Goal: Task Accomplishment & Management: Manage account settings

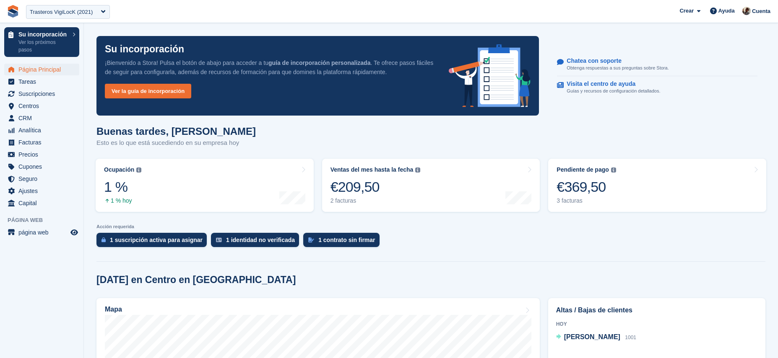
click at [52, 120] on span "CRM" at bounding box center [43, 118] width 50 height 12
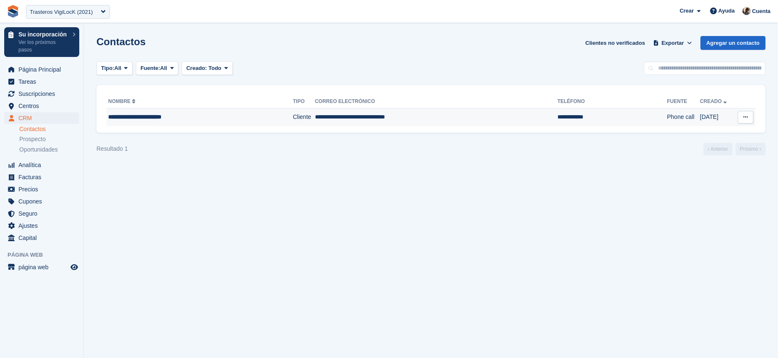
click at [184, 121] on div "**********" at bounding box center [184, 117] width 153 height 9
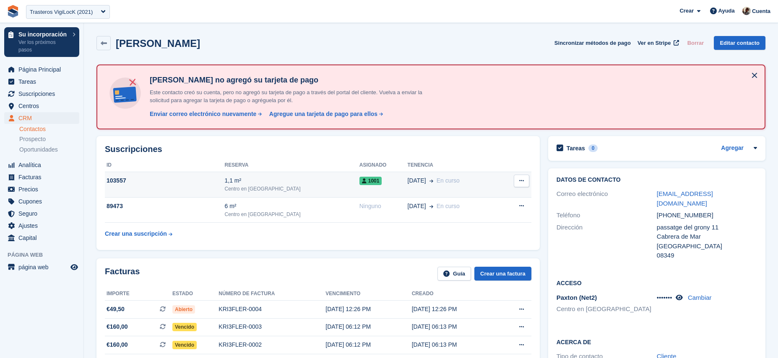
scroll to position [42, 0]
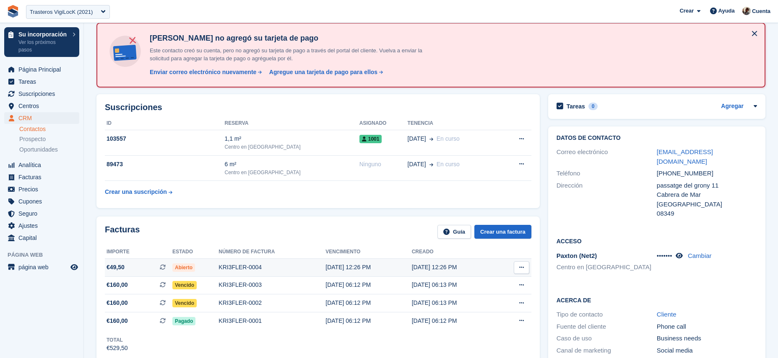
click at [305, 267] on div "KRI3FLER-0004" at bounding box center [271, 267] width 107 height 9
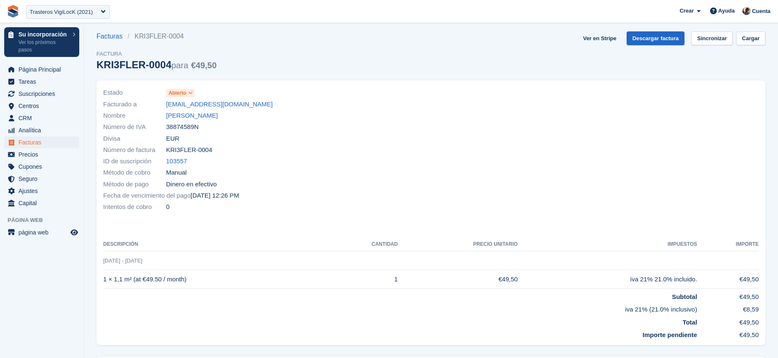
scroll to position [5, 0]
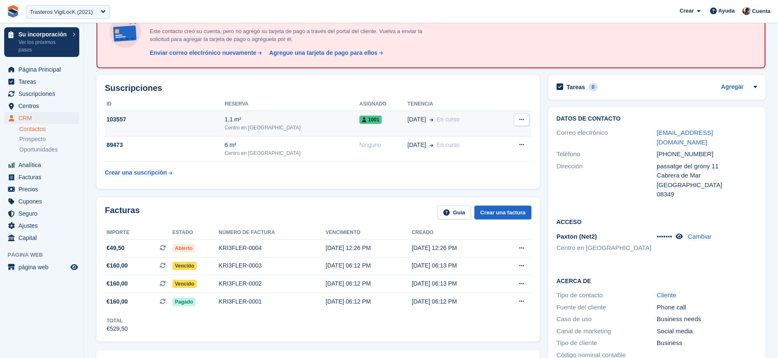
scroll to position [69, 0]
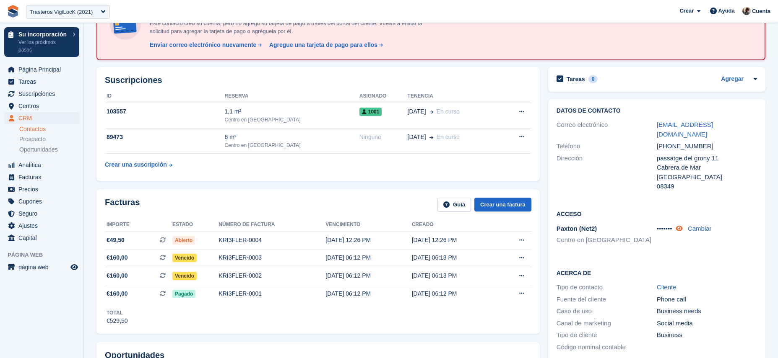
click at [682, 226] on icon at bounding box center [678, 229] width 7 height 6
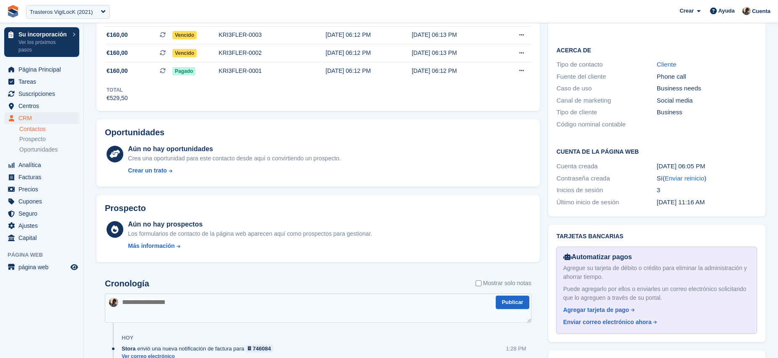
scroll to position [443, 0]
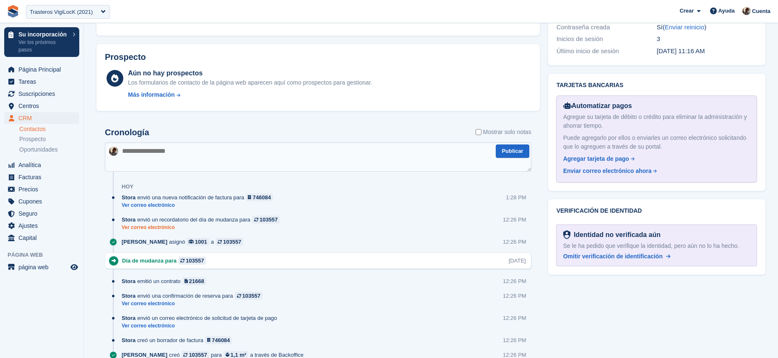
click at [158, 231] on link "Ver correo electrónico" at bounding box center [203, 227] width 162 height 7
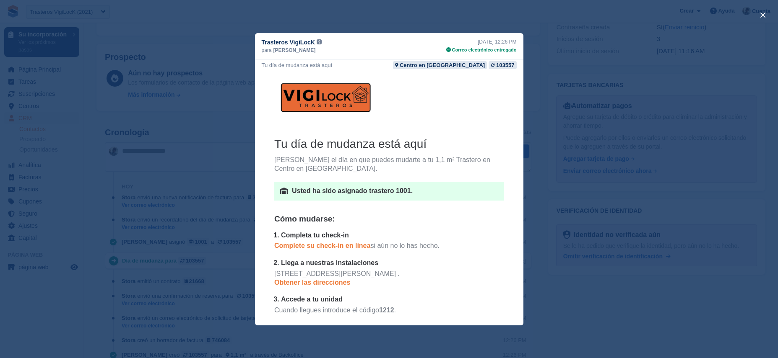
scroll to position [0, 0]
drag, startPoint x: 262, startPoint y: 67, endPoint x: 348, endPoint y: 65, distance: 85.1
click at [348, 65] on div "Tu día de mudanza está aquí Centro en Barcelona 103557" at bounding box center [389, 66] width 268 height 12
click at [757, 11] on div "close" at bounding box center [389, 179] width 778 height 358
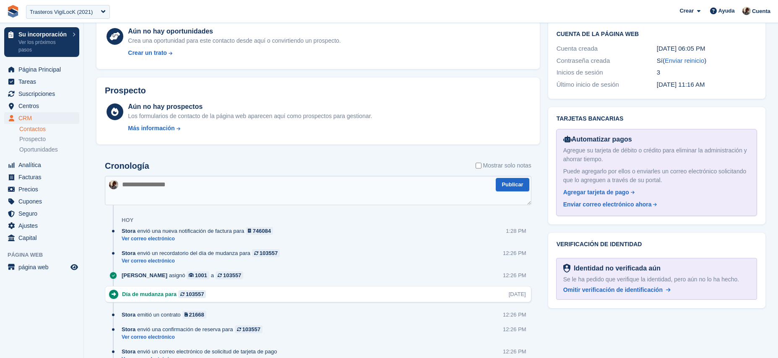
scroll to position [452, 0]
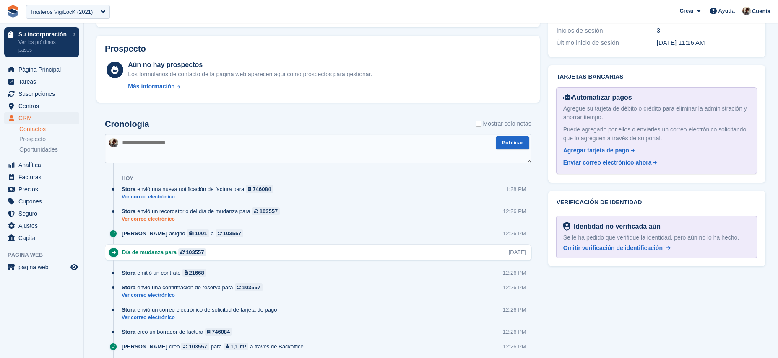
click at [163, 220] on link "Ver correo electrónico" at bounding box center [203, 219] width 162 height 7
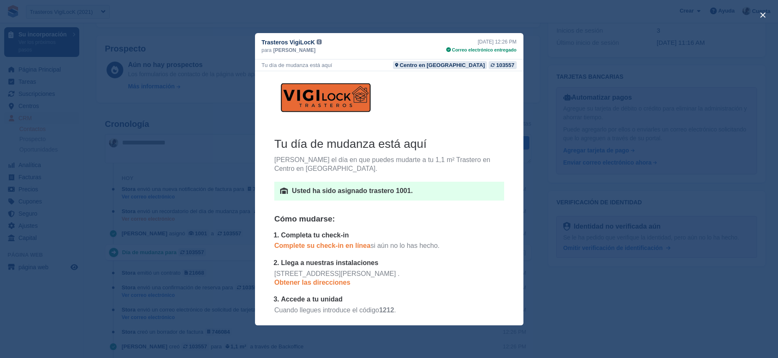
scroll to position [0, 0]
drag, startPoint x: 259, startPoint y: 67, endPoint x: 353, endPoint y: 62, distance: 93.6
click at [353, 62] on div "Tu día de mudanza está aquí Centro en Barcelona 103557" at bounding box center [389, 66] width 268 height 12
click at [419, 210] on td at bounding box center [389, 206] width 230 height 13
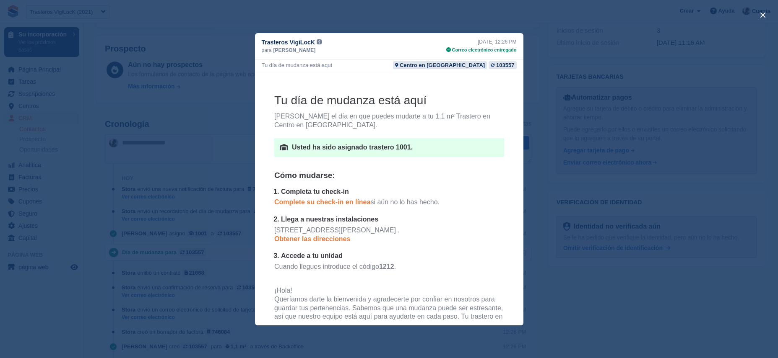
scroll to position [45, 0]
click at [187, 213] on div "close" at bounding box center [389, 179] width 778 height 358
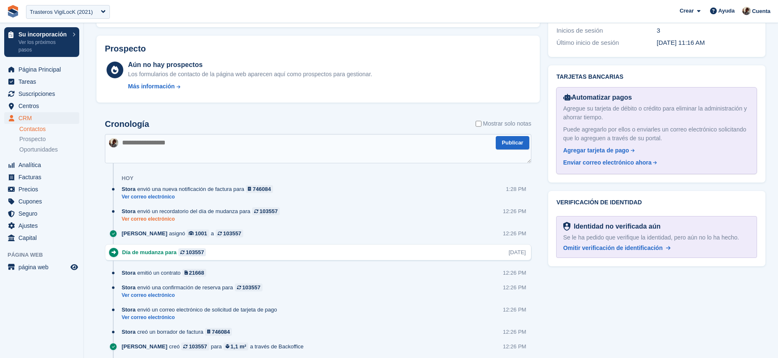
click at [149, 222] on link "Ver correo electrónico" at bounding box center [203, 219] width 162 height 7
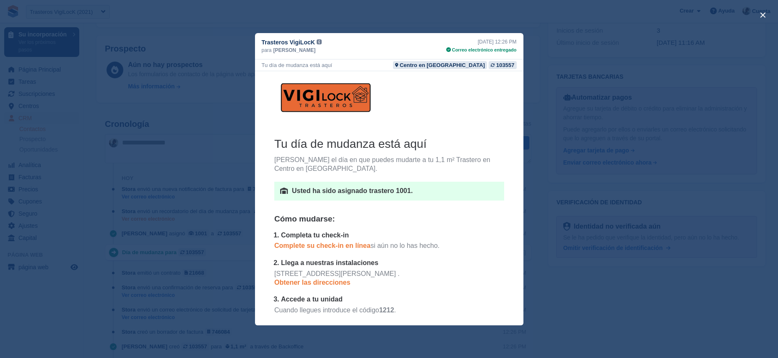
scroll to position [0, 0]
click at [188, 171] on div "close" at bounding box center [389, 179] width 778 height 358
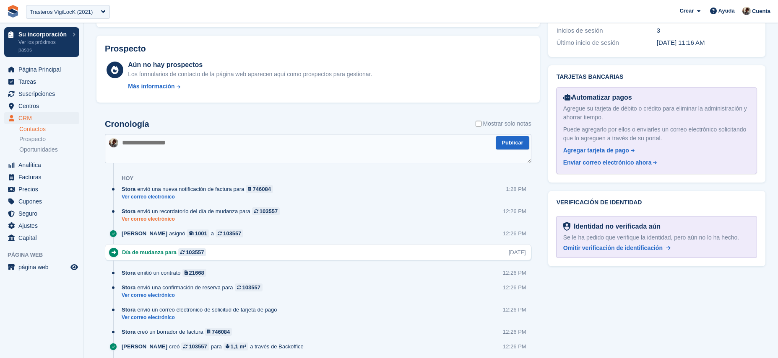
click at [160, 221] on link "Ver correo electrónico" at bounding box center [203, 219] width 162 height 7
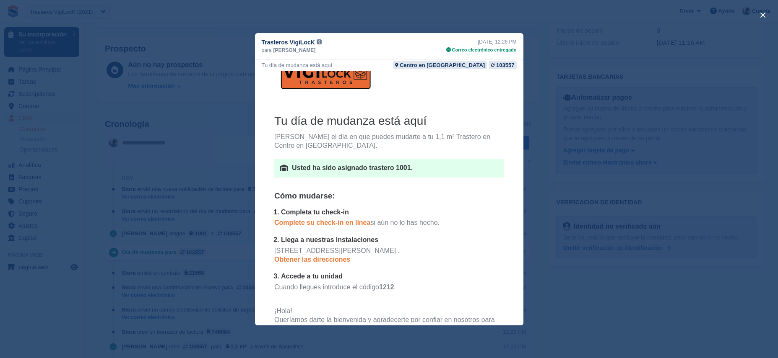
scroll to position [24, 0]
drag, startPoint x: 405, startPoint y: 276, endPoint x: 287, endPoint y: 280, distance: 118.7
click at [287, 280] on li "Accede a tu unidad Cuando llegues introduce el código 1212 ." at bounding box center [391, 285] width 223 height 28
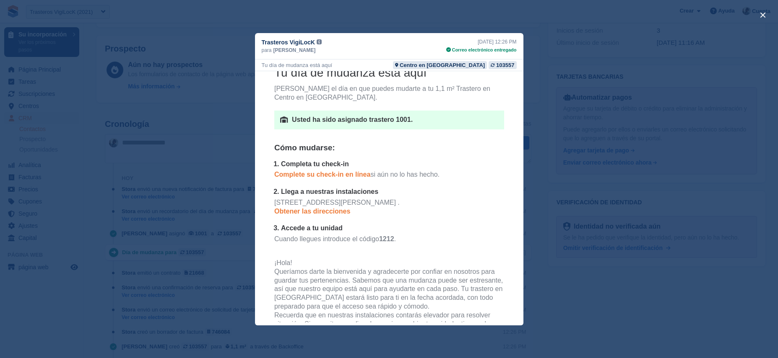
click at [561, 246] on div "close" at bounding box center [389, 179] width 778 height 358
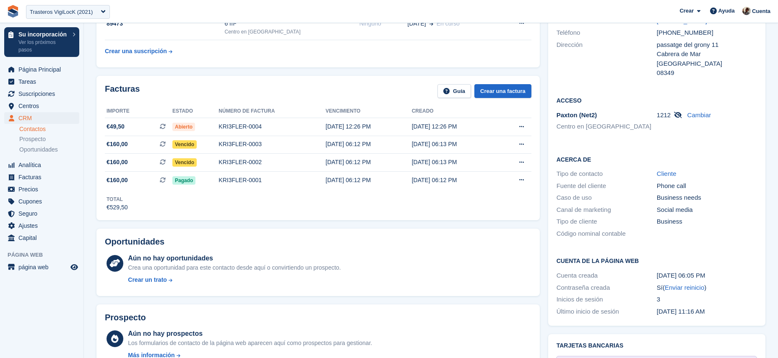
scroll to position [182, 0]
click at [37, 266] on span "página web" at bounding box center [43, 268] width 50 height 12
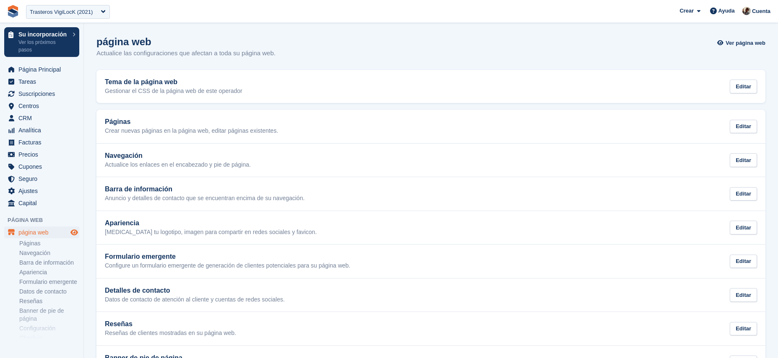
click at [70, 233] on span "Vista previa de la tienda" at bounding box center [74, 233] width 10 height 10
click at [46, 109] on span "Centros" at bounding box center [43, 106] width 50 height 12
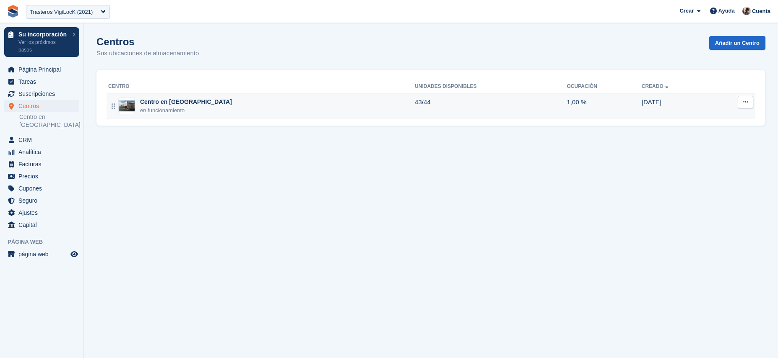
click at [747, 105] on button at bounding box center [745, 102] width 16 height 13
click at [721, 119] on p "Editar centro" at bounding box center [712, 118] width 73 height 11
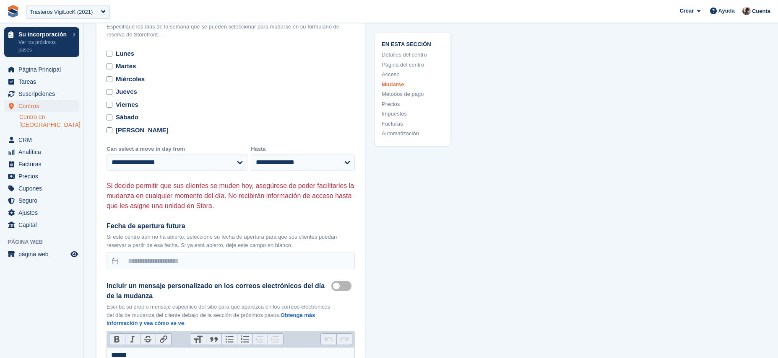
scroll to position [2709, 0]
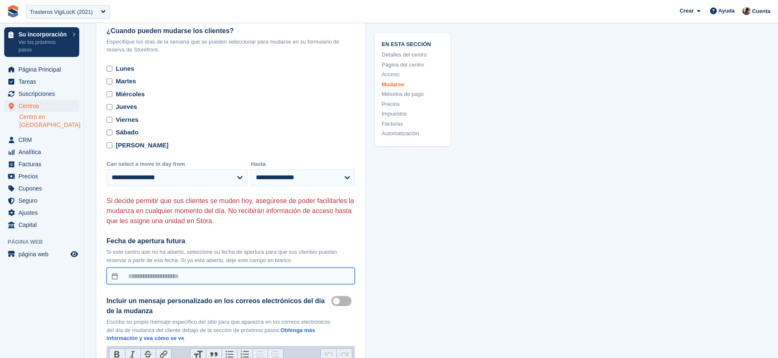
click at [235, 280] on input "text" at bounding box center [230, 276] width 248 height 17
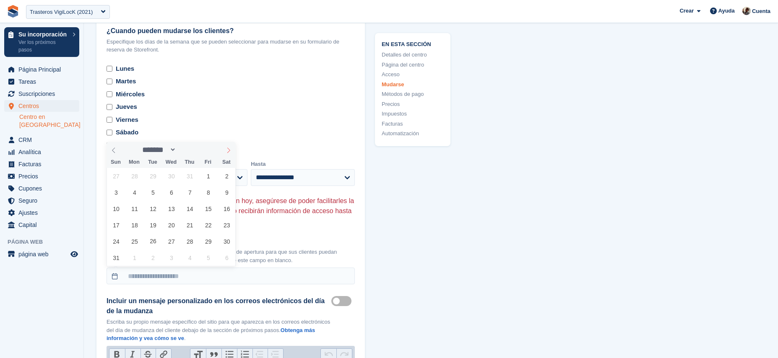
click at [226, 149] on icon at bounding box center [229, 151] width 6 height 6
select select "*"
click at [137, 212] on span "15" at bounding box center [134, 209] width 16 height 16
type input "*********"
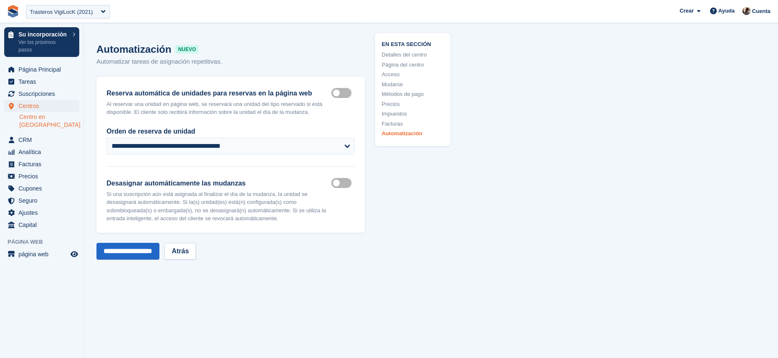
scroll to position [4338, 0]
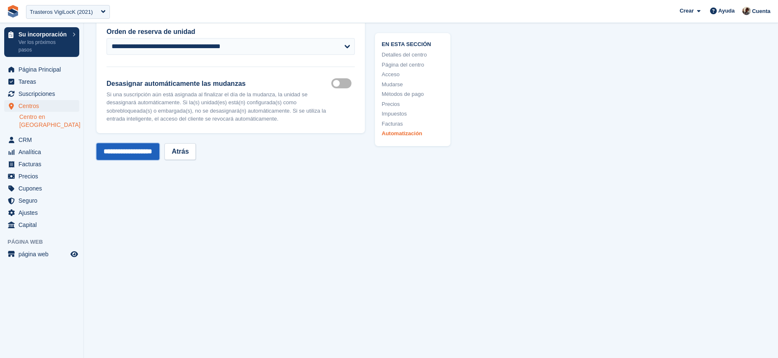
click at [110, 154] on input "**********" at bounding box center [127, 151] width 63 height 17
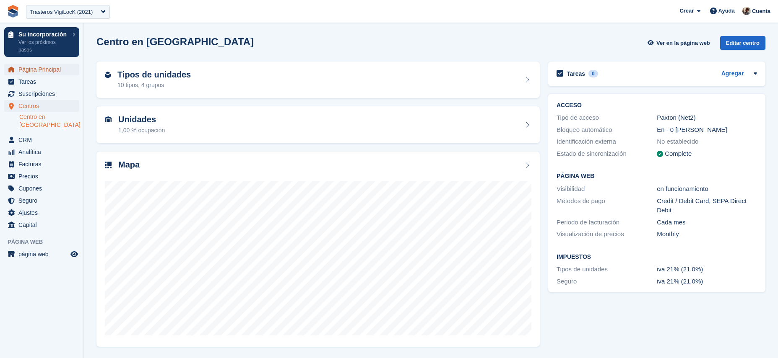
click at [70, 71] on link "Página Principal" at bounding box center [41, 70] width 75 height 12
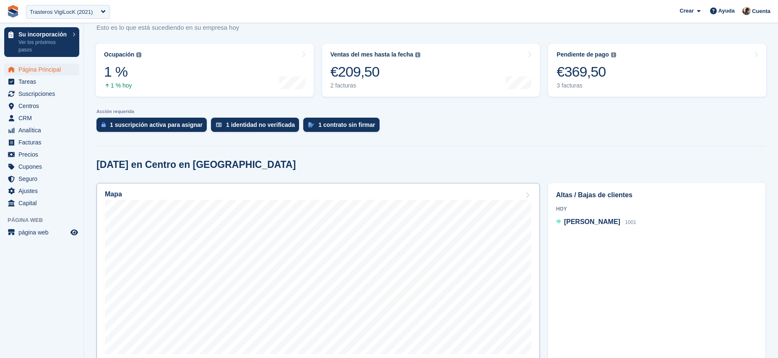
scroll to position [108, 0]
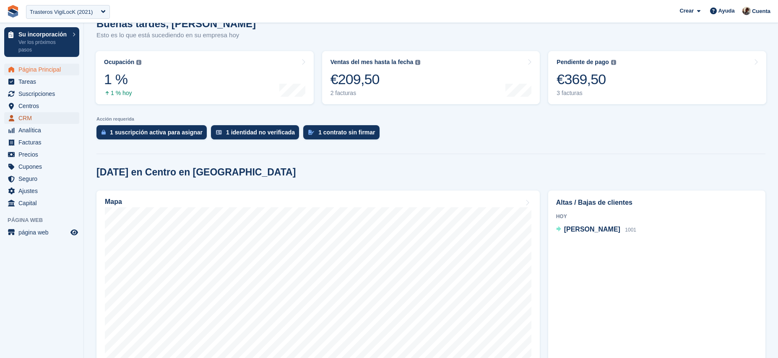
click at [57, 119] on span "CRM" at bounding box center [43, 118] width 50 height 12
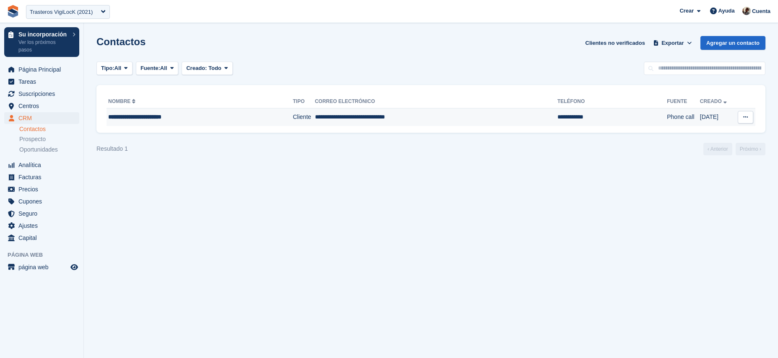
click at [179, 124] on td "**********" at bounding box center [199, 118] width 186 height 18
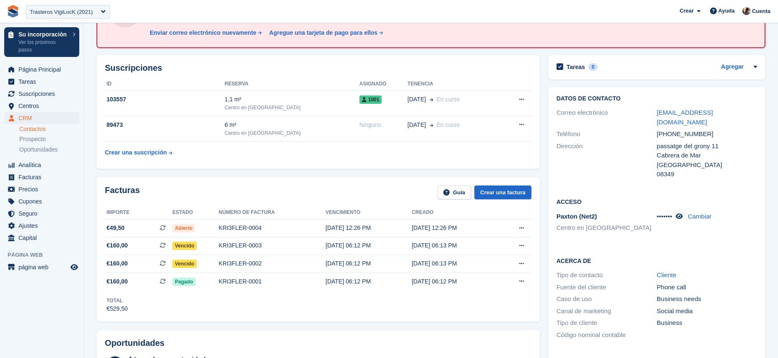
scroll to position [85, 0]
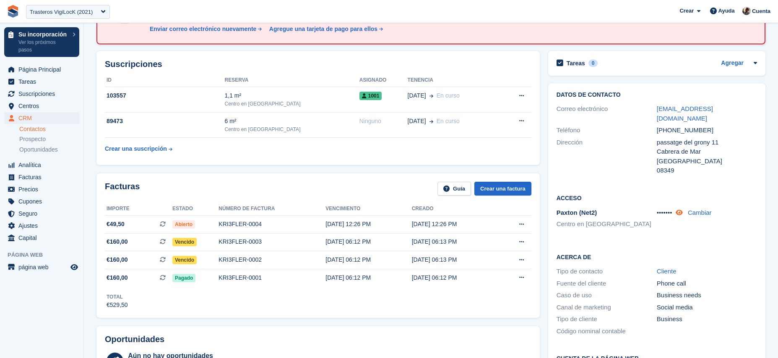
click at [684, 209] on link at bounding box center [679, 212] width 9 height 7
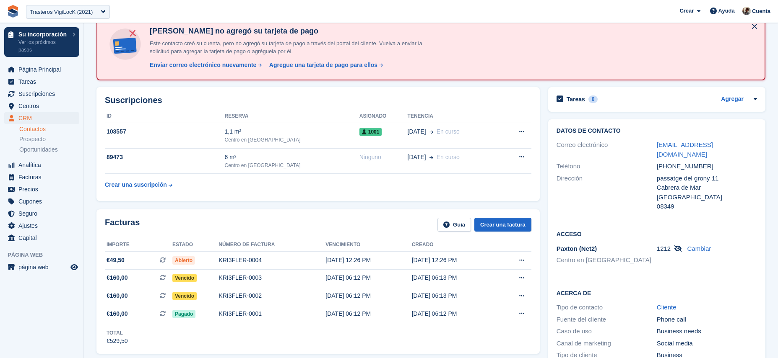
scroll to position [0, 0]
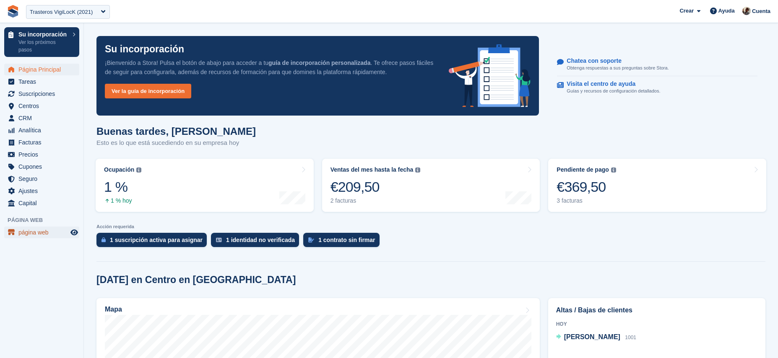
click at [48, 233] on span "página web" at bounding box center [43, 233] width 50 height 12
